Goal: Task Accomplishment & Management: Use online tool/utility

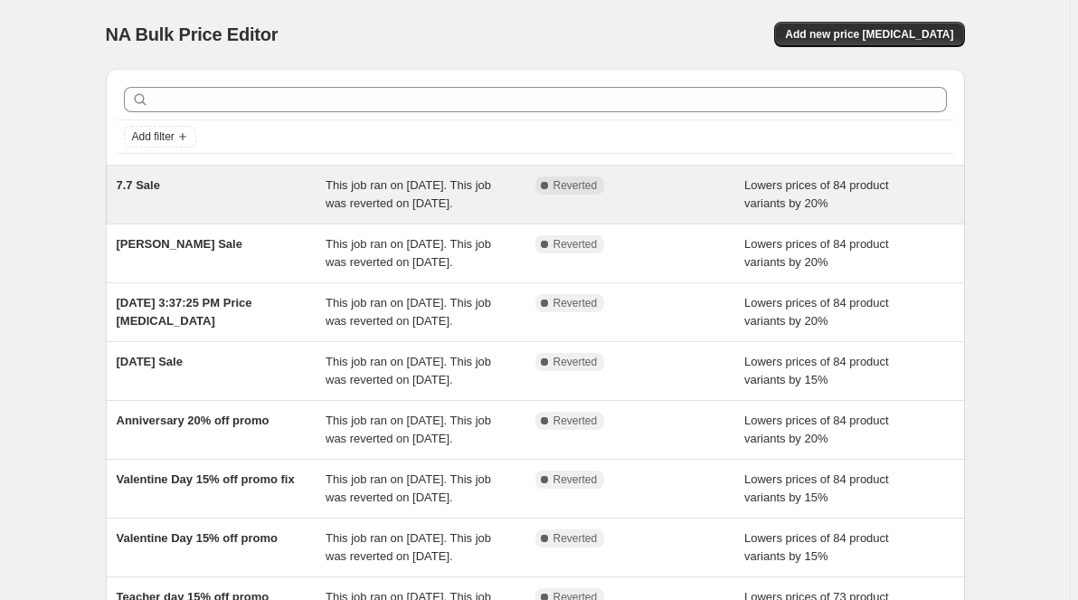
click at [690, 187] on div "Complete Reverted" at bounding box center [627, 185] width 183 height 18
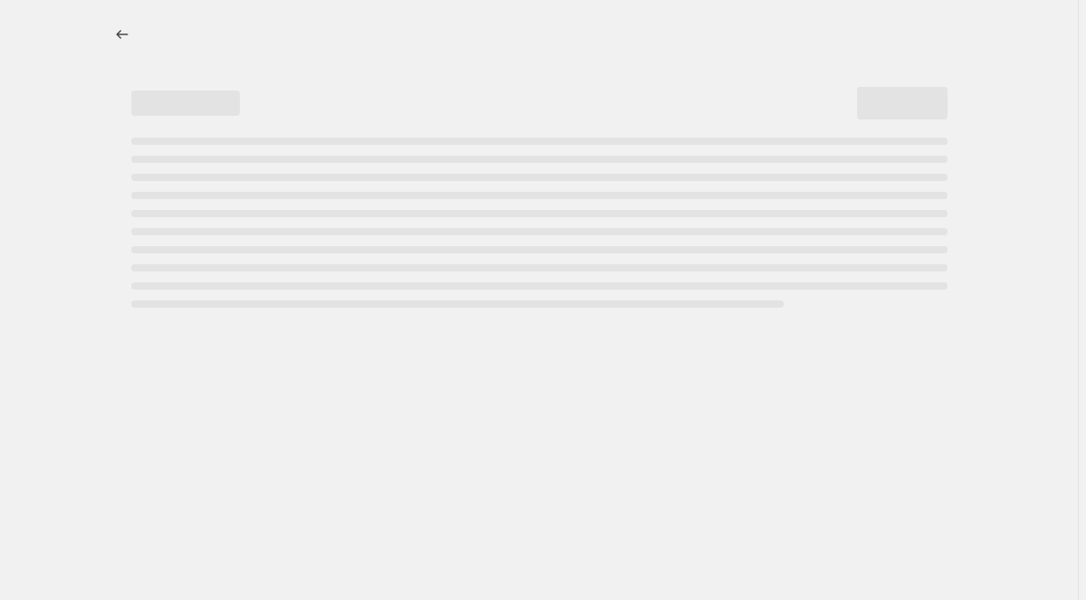
select select "percentage"
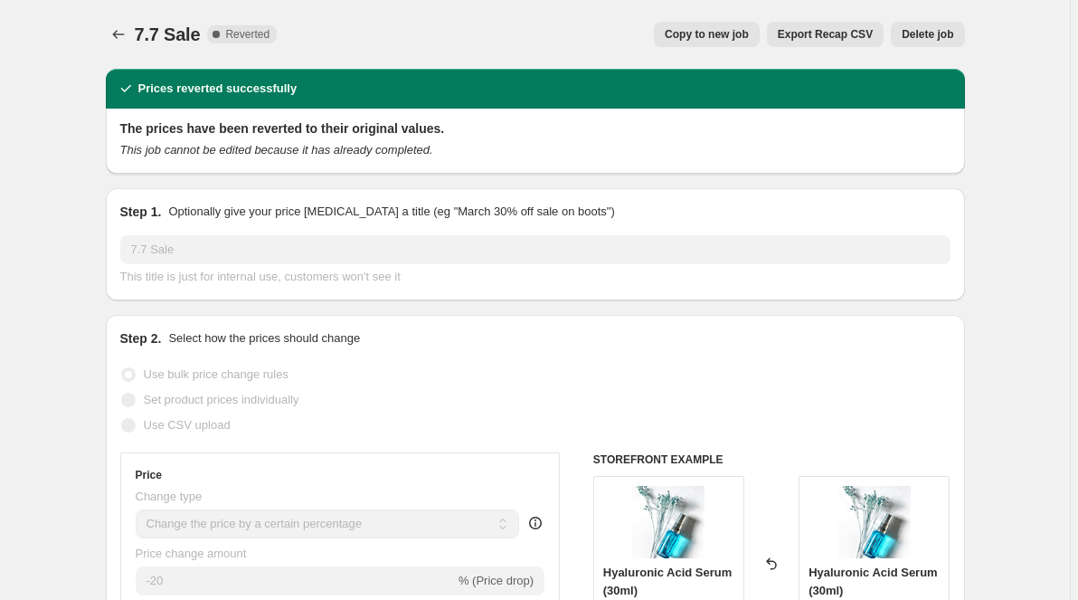
click at [726, 36] on span "Copy to new job" at bounding box center [707, 34] width 84 height 14
select select "percentage"
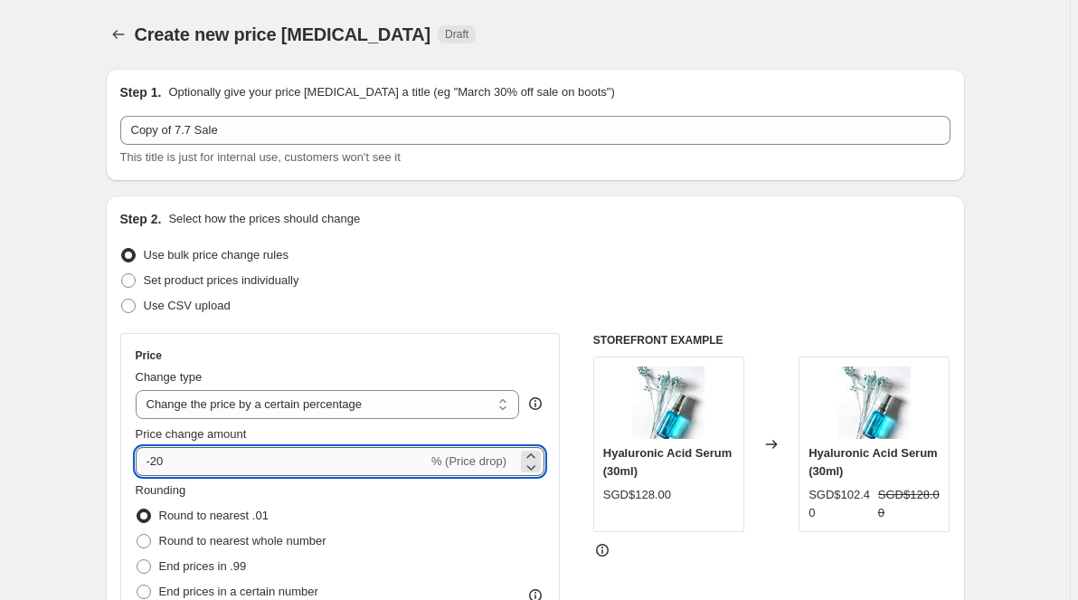
drag, startPoint x: 163, startPoint y: 462, endPoint x: 154, endPoint y: 466, distance: 9.7
click at [154, 466] on input "-20" at bounding box center [282, 461] width 292 height 29
type input "-15"
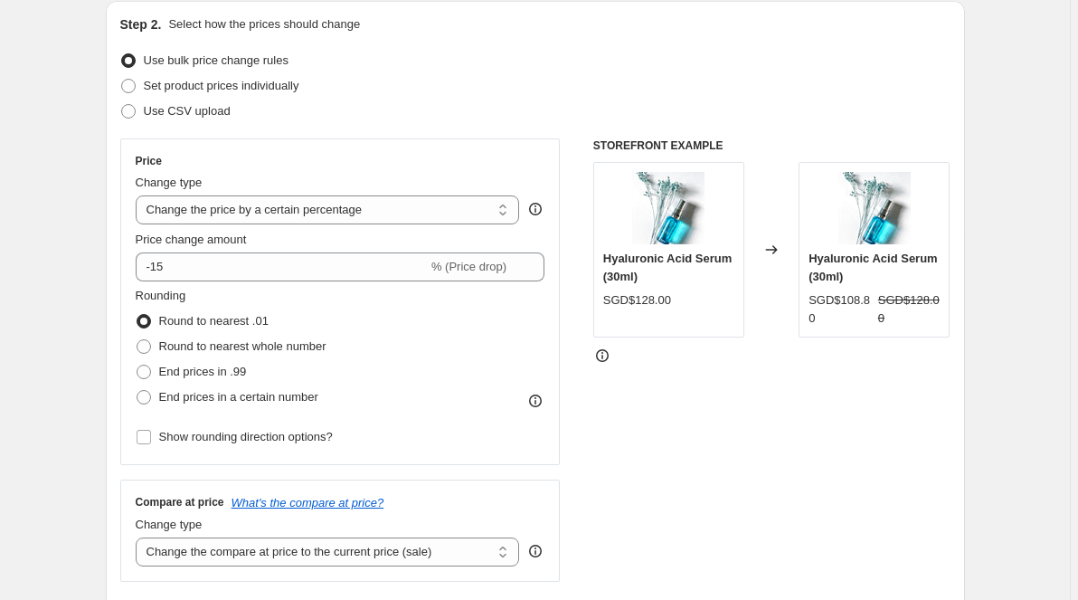
scroll to position [195, 0]
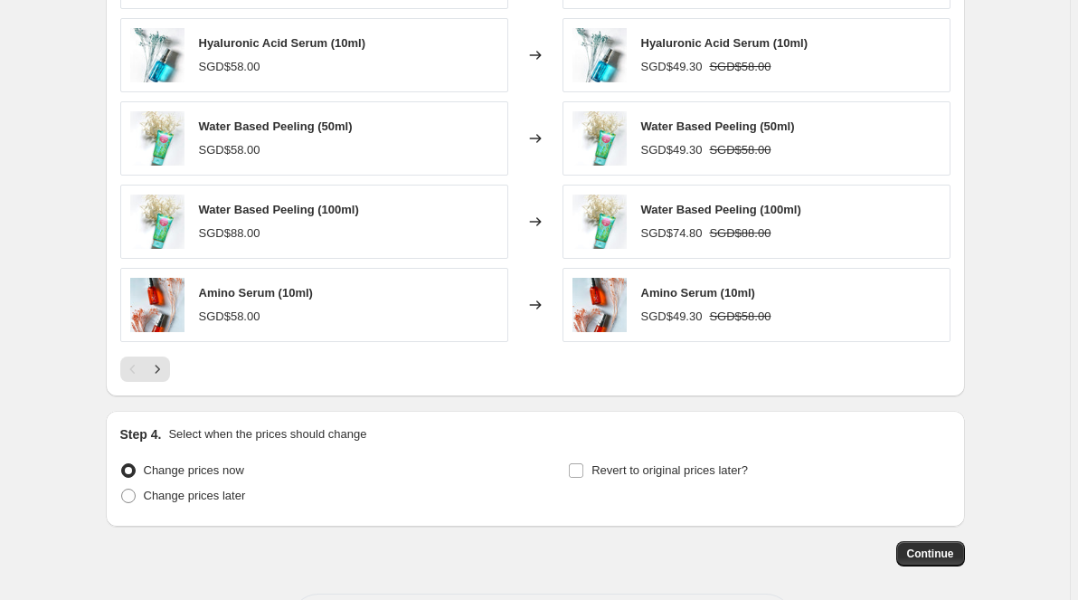
scroll to position [1210, 0]
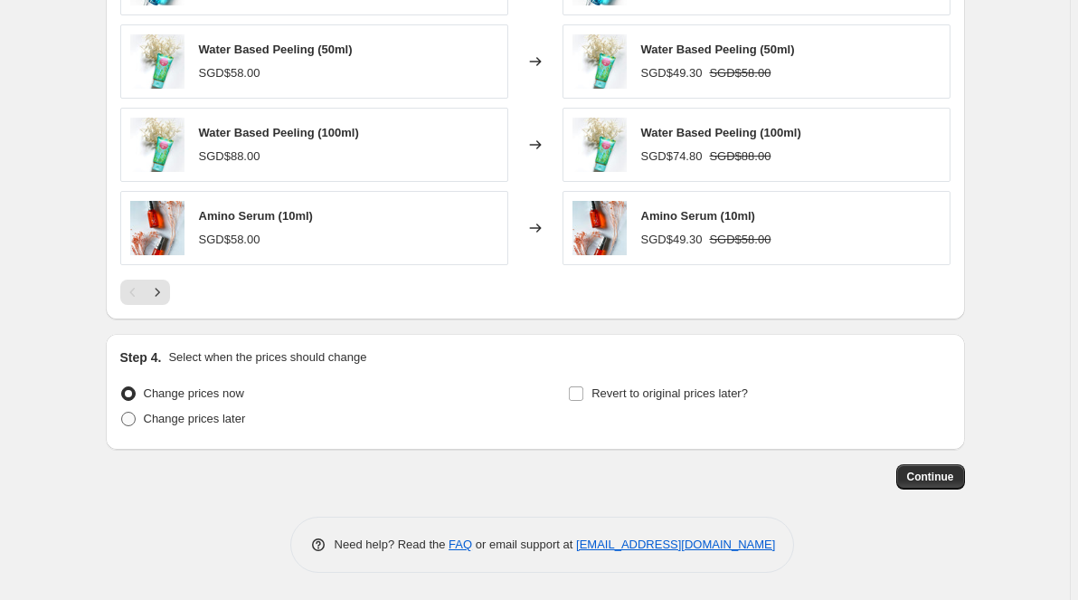
click at [161, 417] on span "Change prices later" at bounding box center [195, 419] width 102 height 14
click at [122, 412] on input "Change prices later" at bounding box center [121, 412] width 1 height 1
radio input "true"
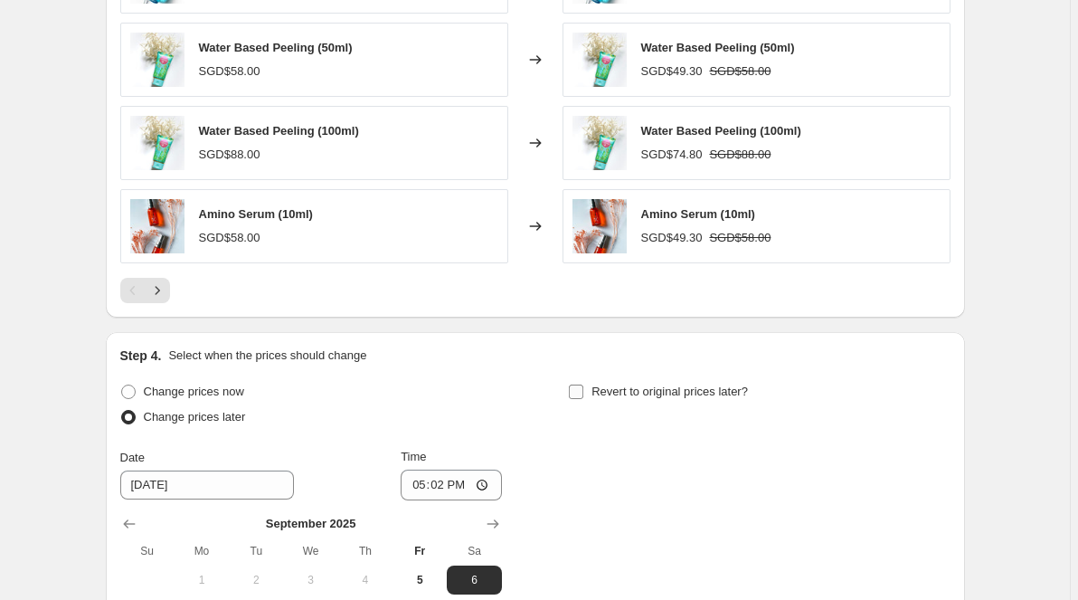
click at [582, 391] on input "Revert to original prices later?" at bounding box center [576, 391] width 14 height 14
checkbox input "true"
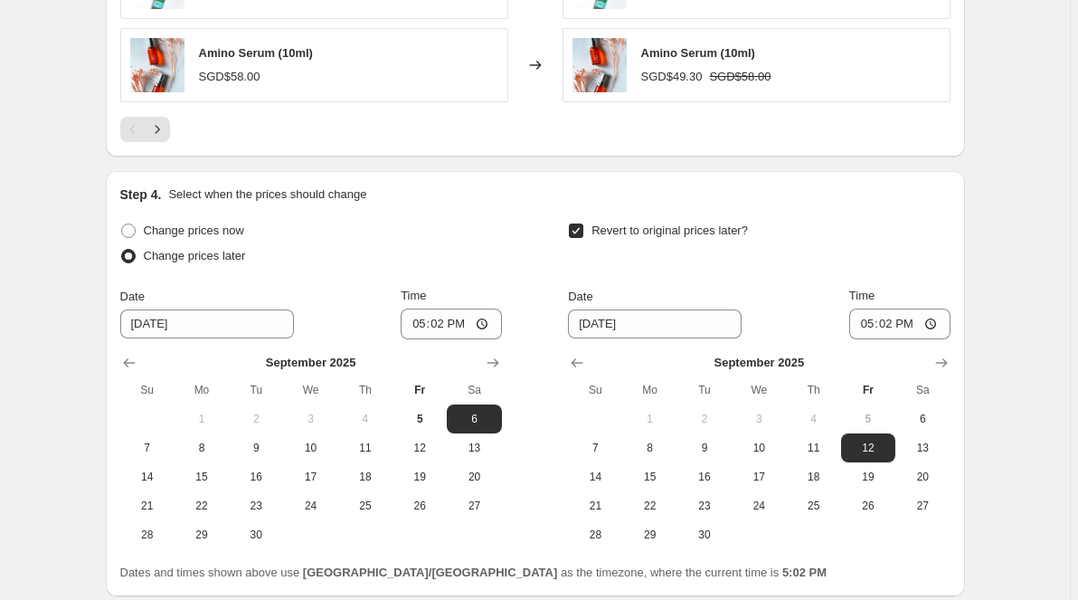
scroll to position [1406, 0]
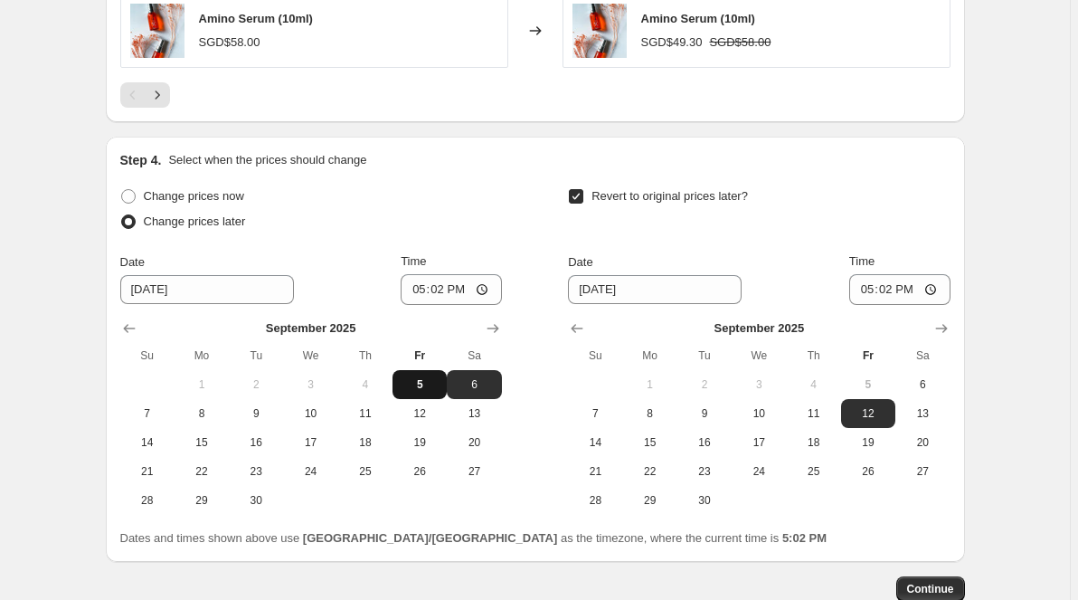
click at [428, 383] on span "5" at bounding box center [420, 384] width 40 height 14
type input "[DATE]"
click at [437, 294] on input "17:02" at bounding box center [451, 289] width 101 height 31
click at [461, 294] on input "23:01" at bounding box center [451, 289] width 101 height 31
click at [460, 294] on input "23:10" at bounding box center [451, 289] width 101 height 31
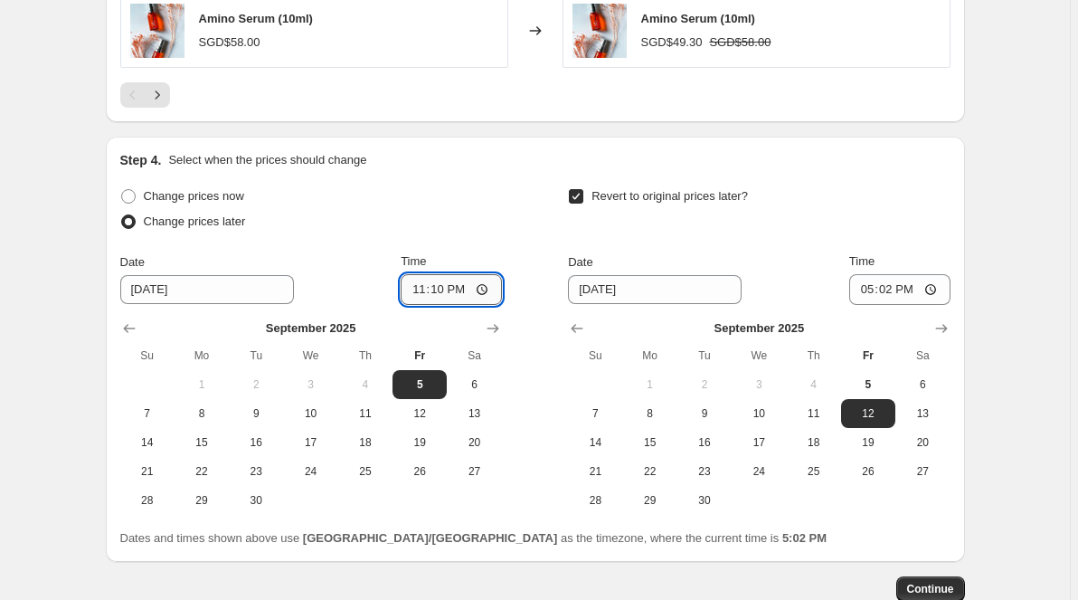
type input "23:00"
click at [923, 418] on span "13" at bounding box center [923, 413] width 40 height 14
type input "[DATE]"
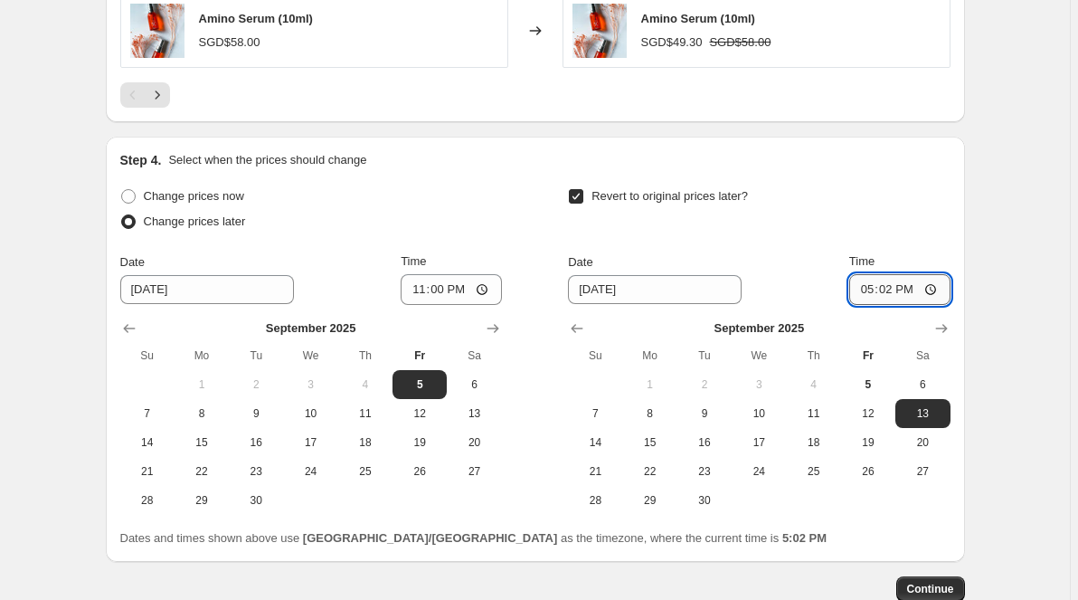
click at [892, 291] on input "17:02" at bounding box center [899, 289] width 101 height 31
type input "23:01"
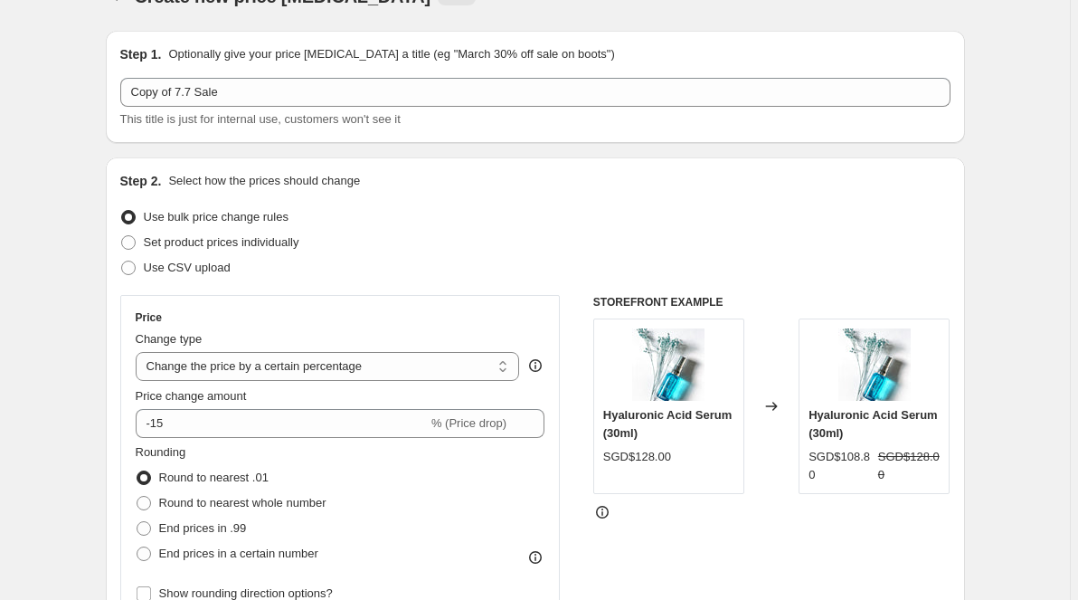
scroll to position [0, 0]
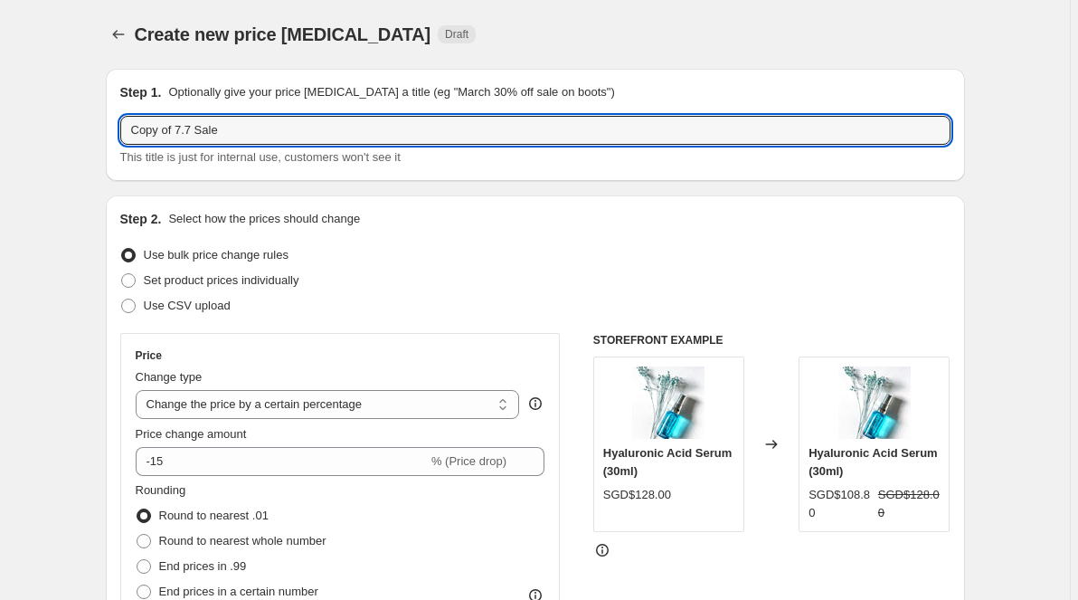
drag, startPoint x: 195, startPoint y: 132, endPoint x: 91, endPoint y: 132, distance: 104.0
click at [120, 132] on input "Copy of 7.7 Sale" at bounding box center [535, 130] width 830 height 29
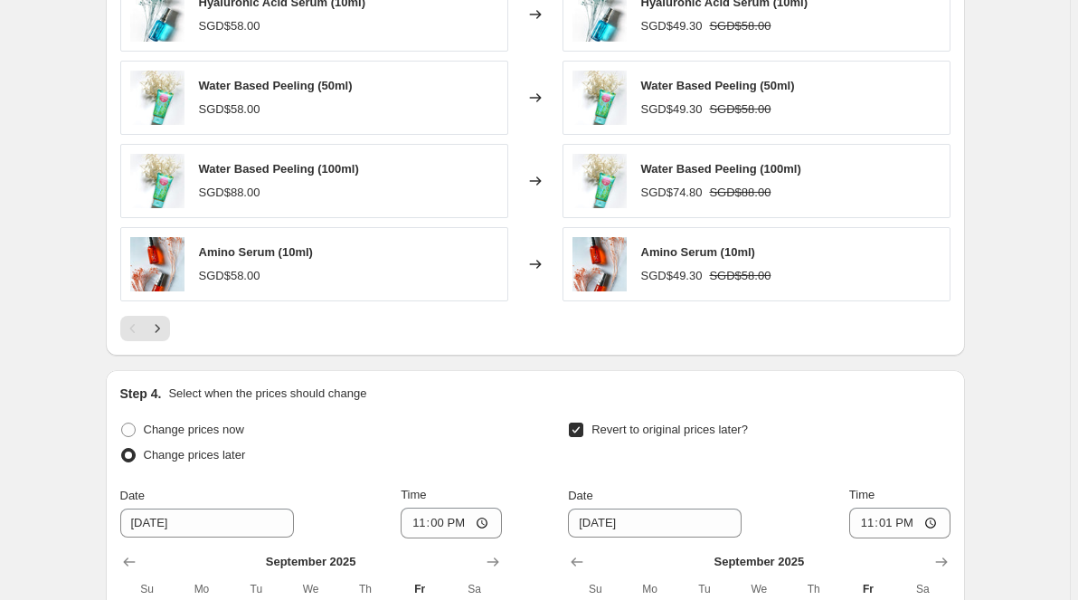
scroll to position [1518, 0]
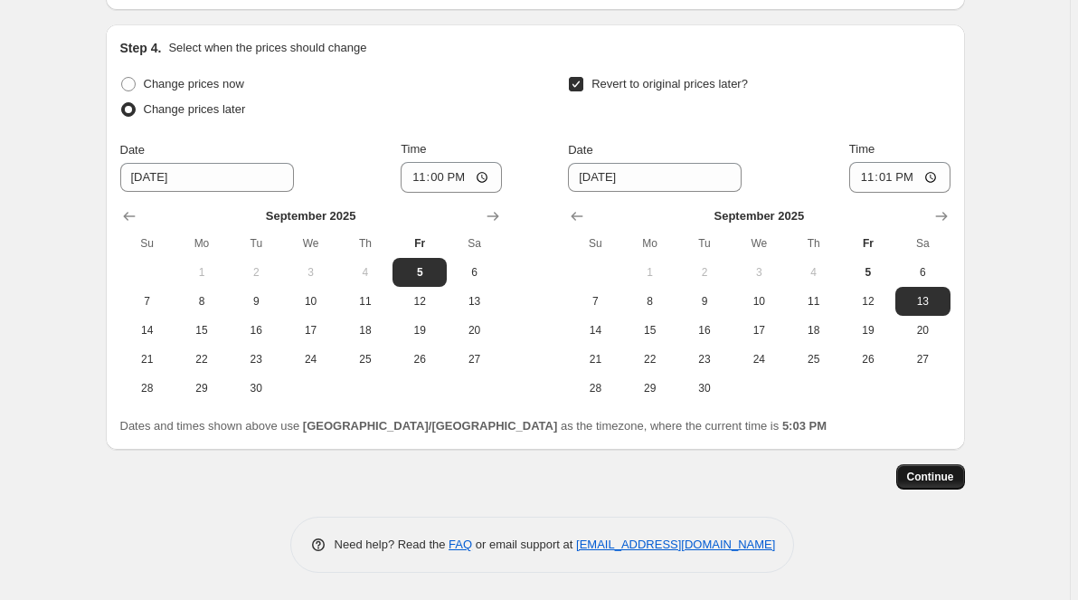
type input "September sale 15%"
click at [939, 466] on button "Continue" at bounding box center [930, 476] width 69 height 25
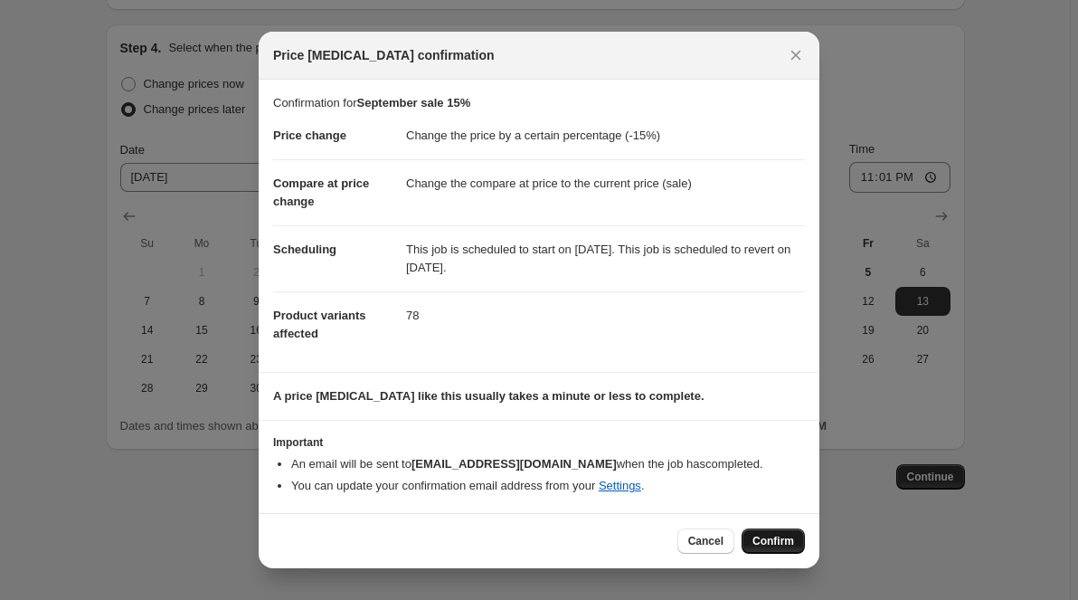
click at [767, 539] on span "Confirm" at bounding box center [774, 541] width 42 height 14
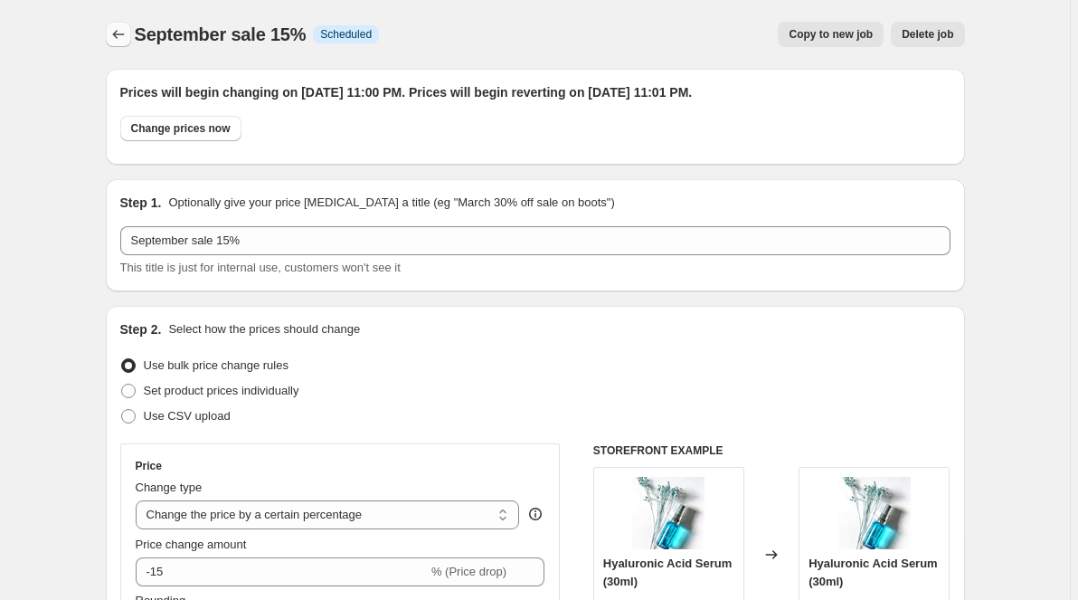
click at [120, 33] on icon "Price change jobs" at bounding box center [118, 34] width 18 height 18
